Goal: Task Accomplishment & Management: Manage account settings

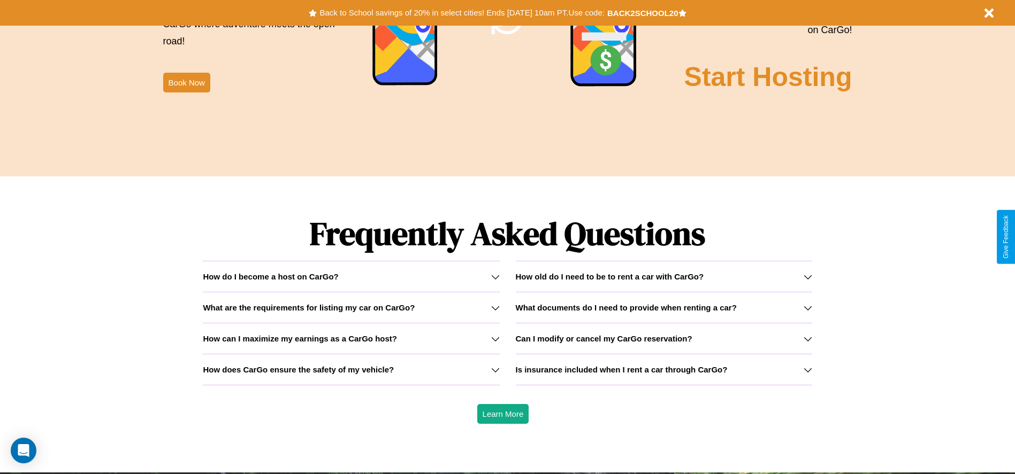
scroll to position [1535, 0]
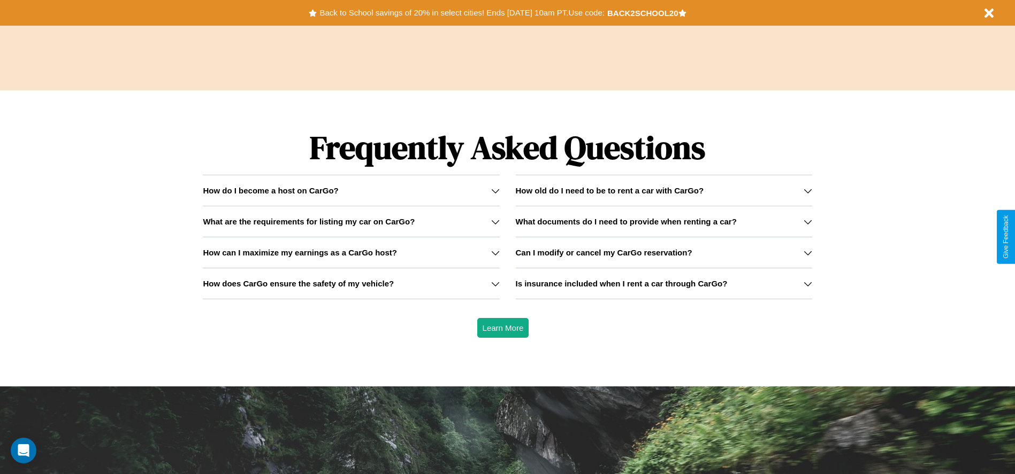
click at [351, 252] on h3 "How can I maximize my earnings as a CarGo host?" at bounding box center [300, 252] width 194 height 9
click at [495, 252] on icon at bounding box center [495, 253] width 9 height 9
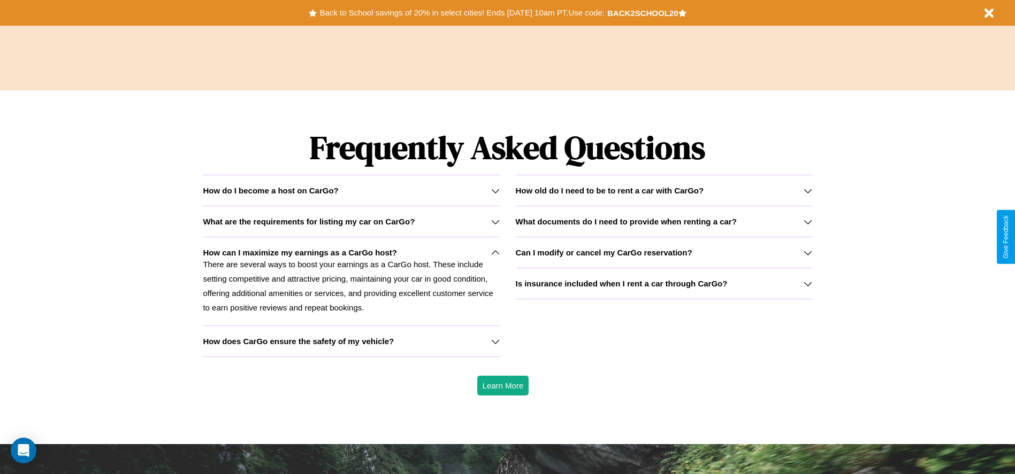
click at [807, 190] on icon at bounding box center [807, 191] width 9 height 9
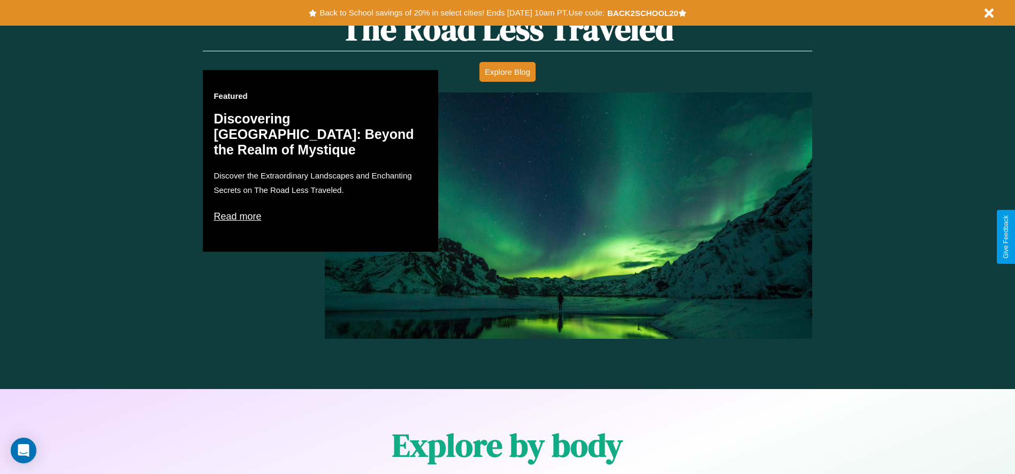
scroll to position [0, 0]
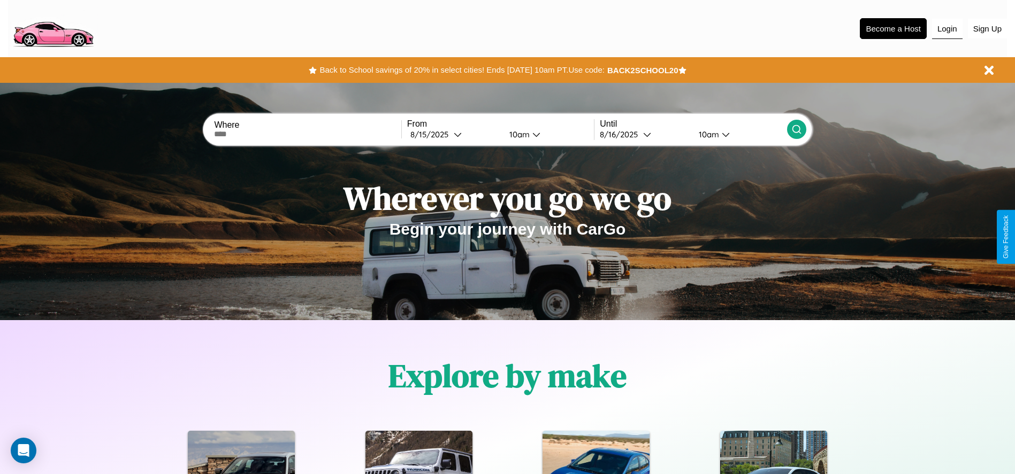
click at [947, 28] on button "Login" at bounding box center [947, 29] width 30 height 20
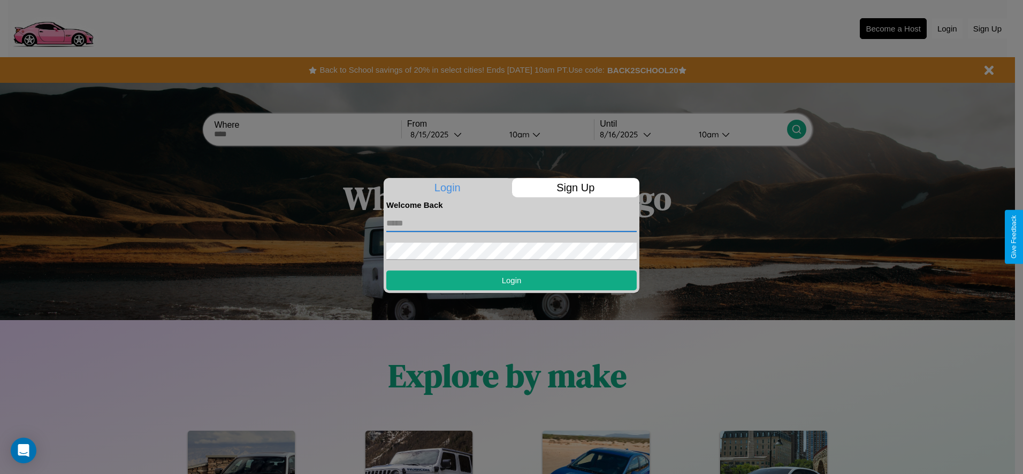
click at [511, 223] on input "text" at bounding box center [511, 223] width 250 height 17
type input "**********"
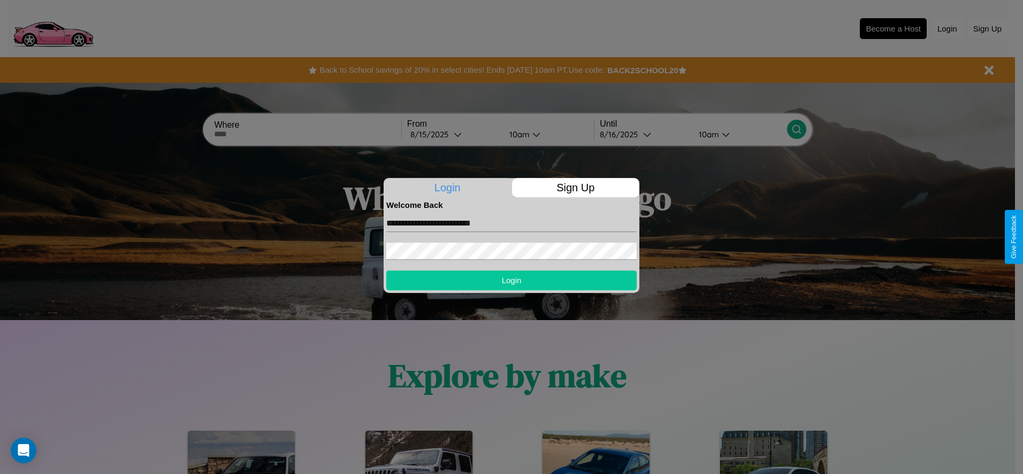
click at [511, 280] on button "Login" at bounding box center [511, 281] width 250 height 20
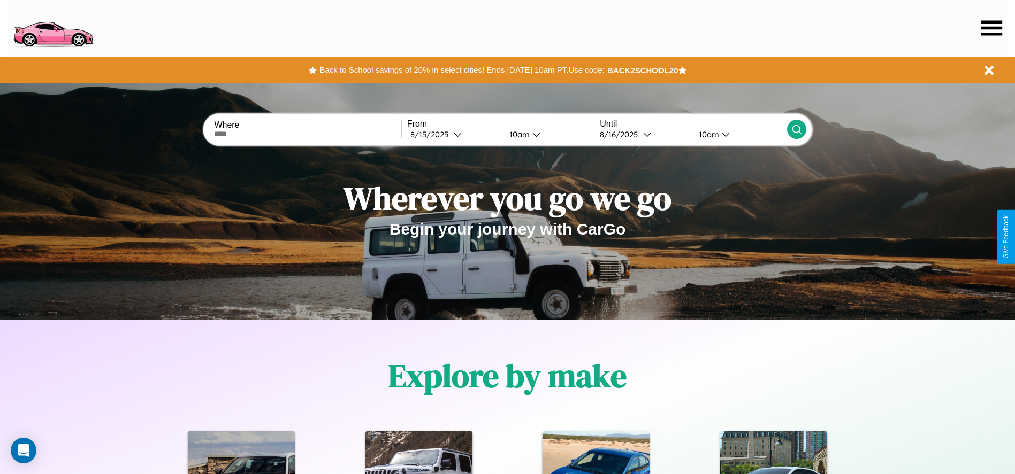
click at [991, 28] on icon at bounding box center [991, 27] width 21 height 15
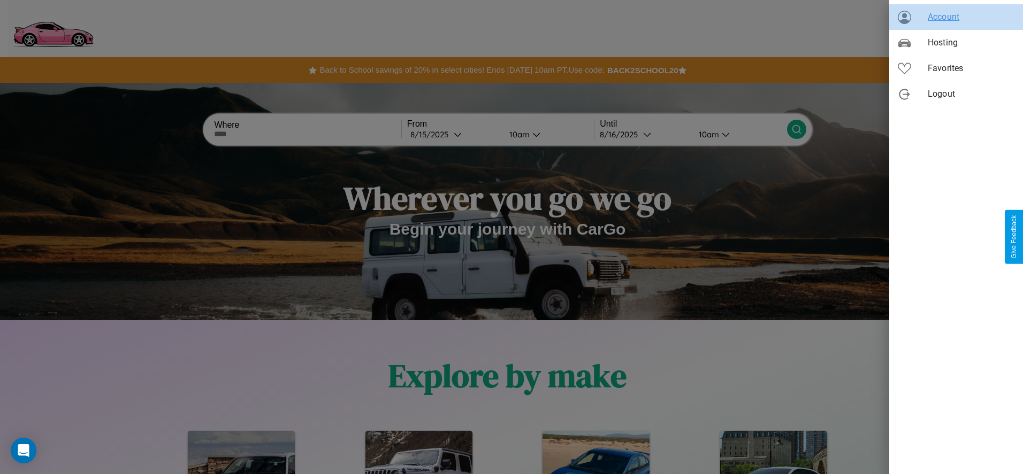
click at [956, 17] on span "Account" at bounding box center [971, 17] width 87 height 13
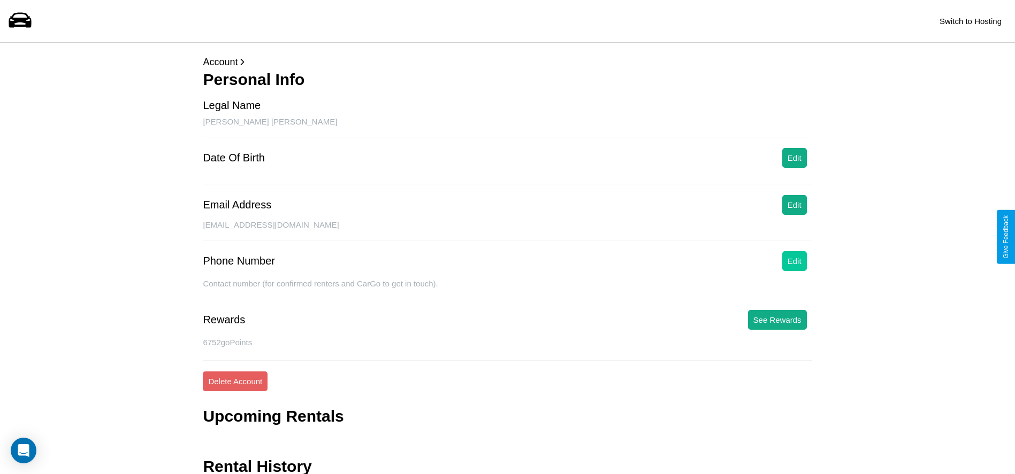
click at [794, 261] on button "Edit" at bounding box center [794, 261] width 25 height 20
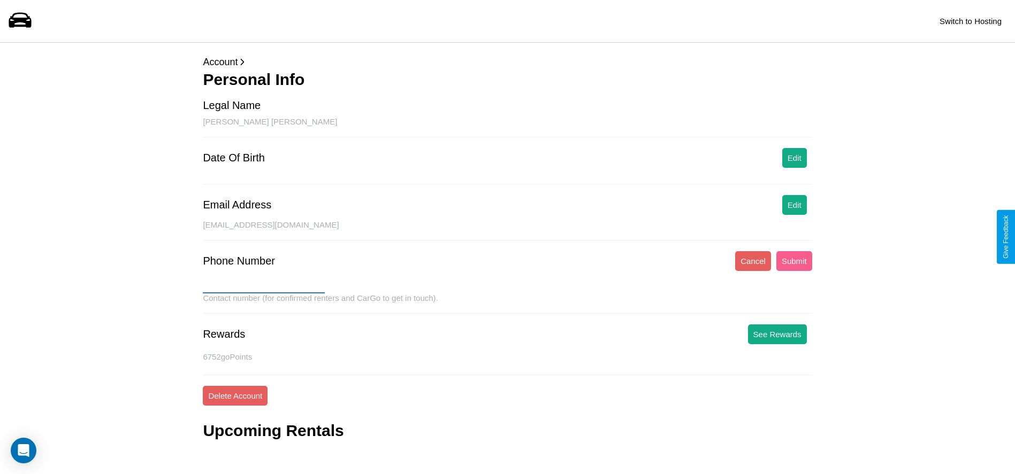
click at [264, 285] on input "text" at bounding box center [264, 285] width 122 height 17
type input "**********"
click at [794, 261] on button "Submit" at bounding box center [794, 261] width 36 height 20
